Goal: Information Seeking & Learning: Learn about a topic

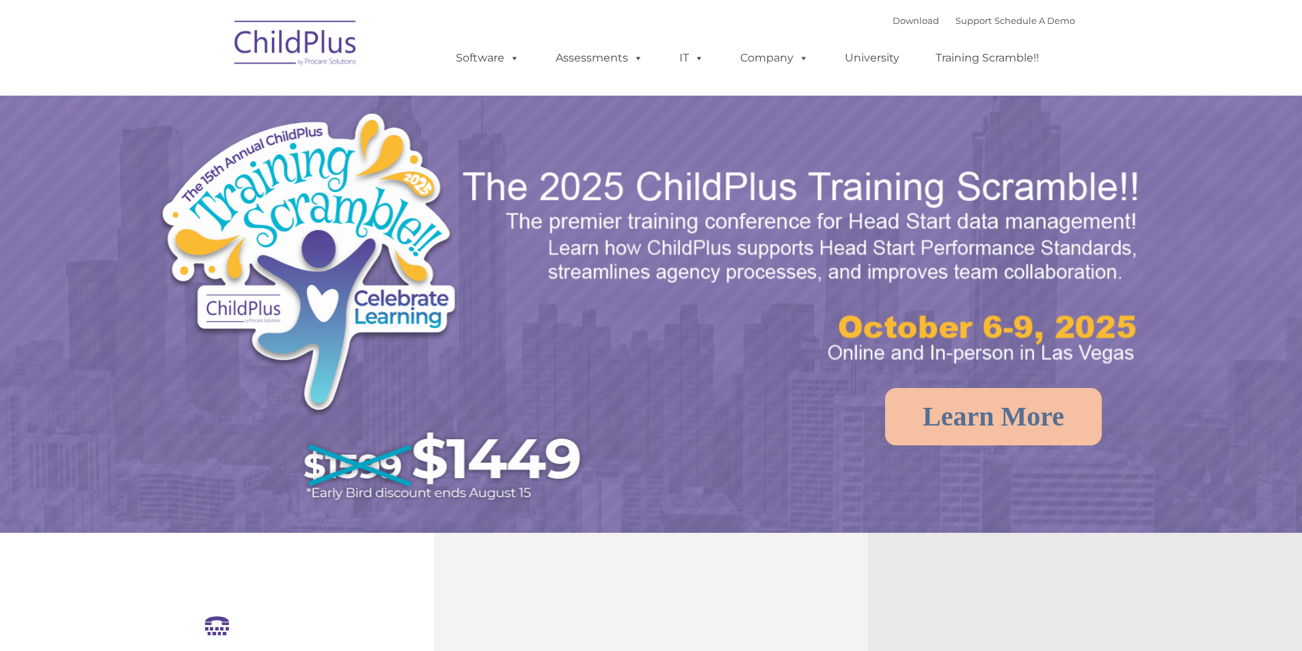
select select "MEDIUM"
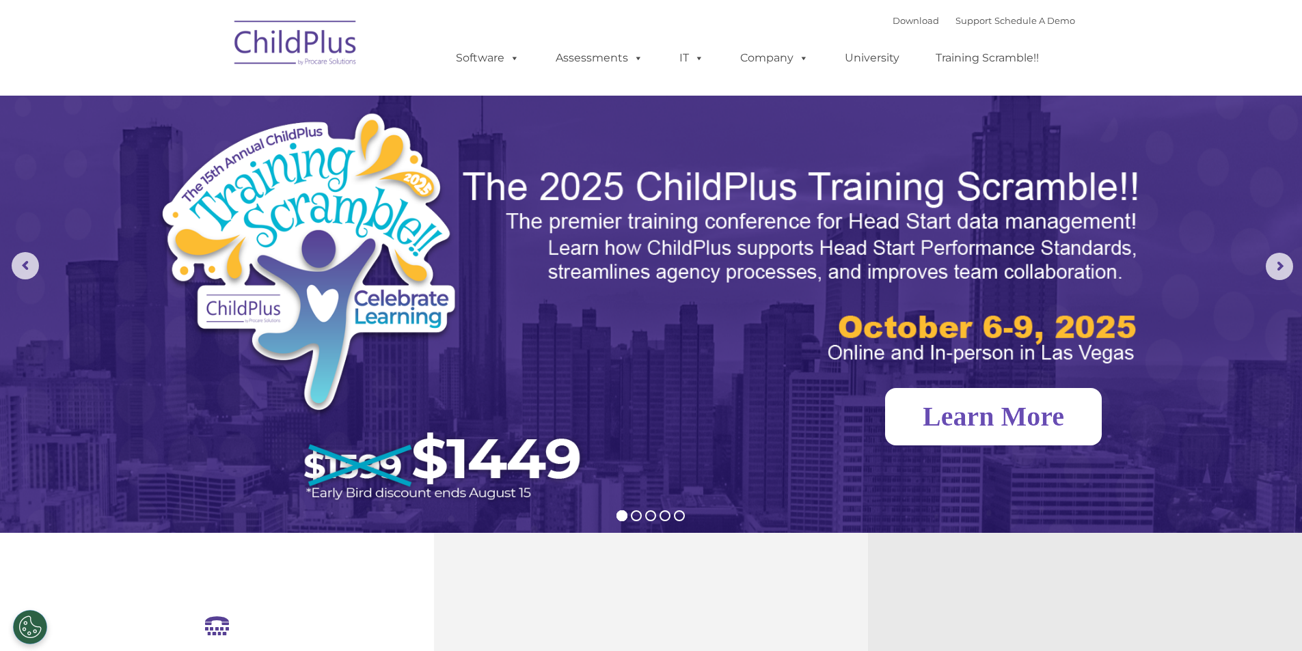
click at [990, 413] on link "Learn More" at bounding box center [993, 416] width 217 height 57
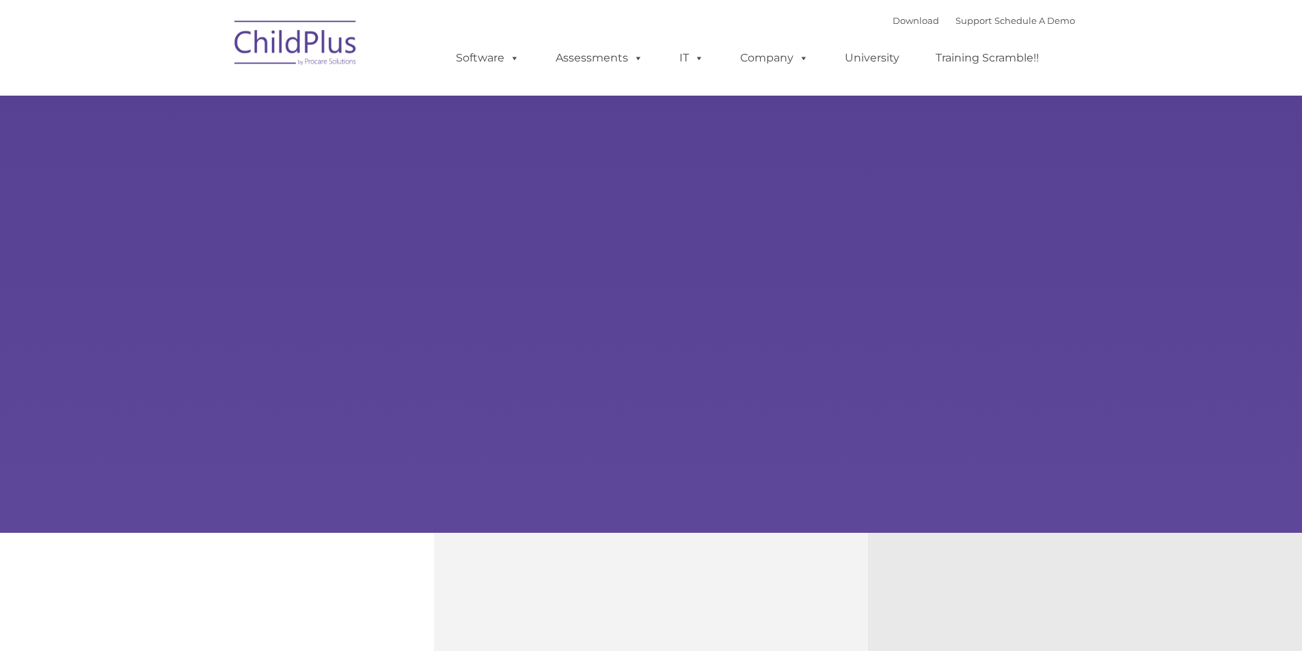
type input ""
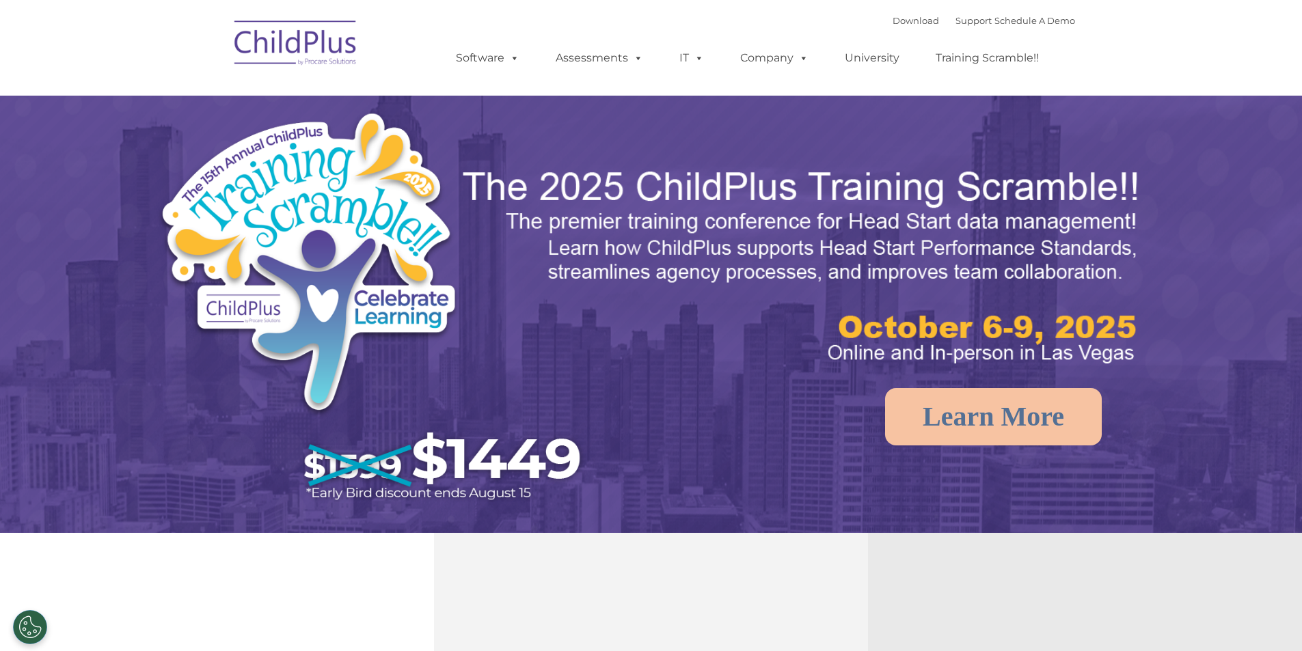
select select "MEDIUM"
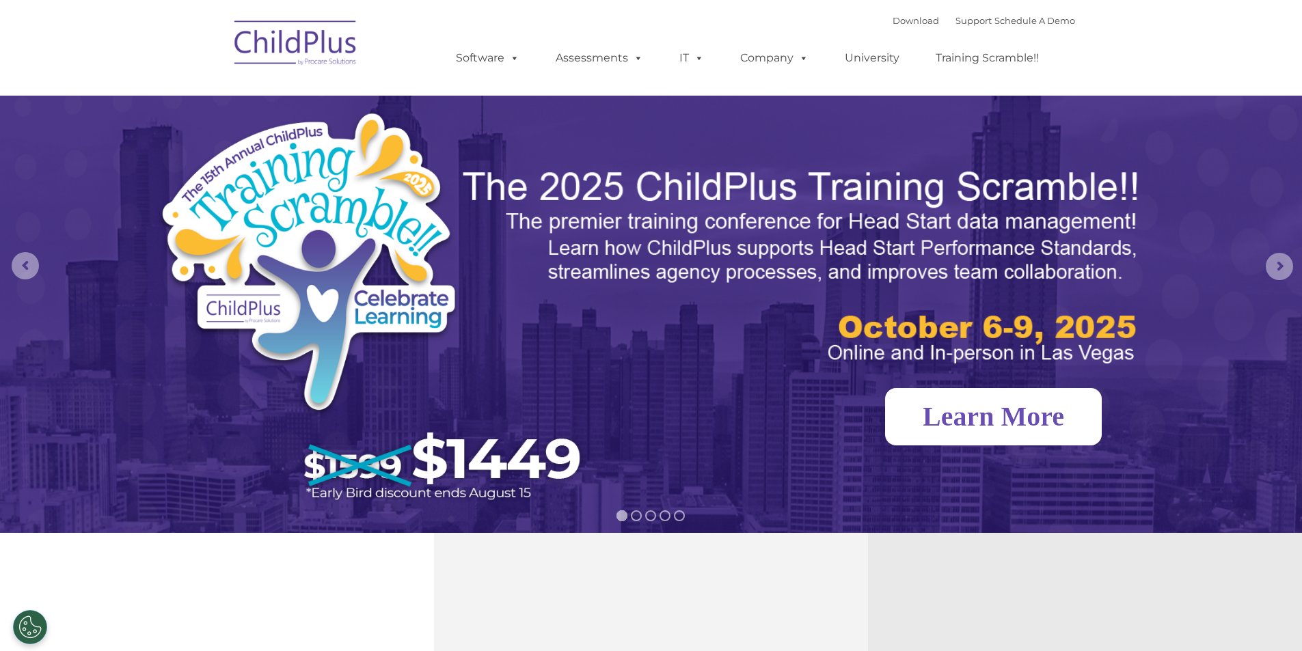
click at [1018, 411] on link "Learn More" at bounding box center [993, 416] width 217 height 57
